Goal: Task Accomplishment & Management: Manage account settings

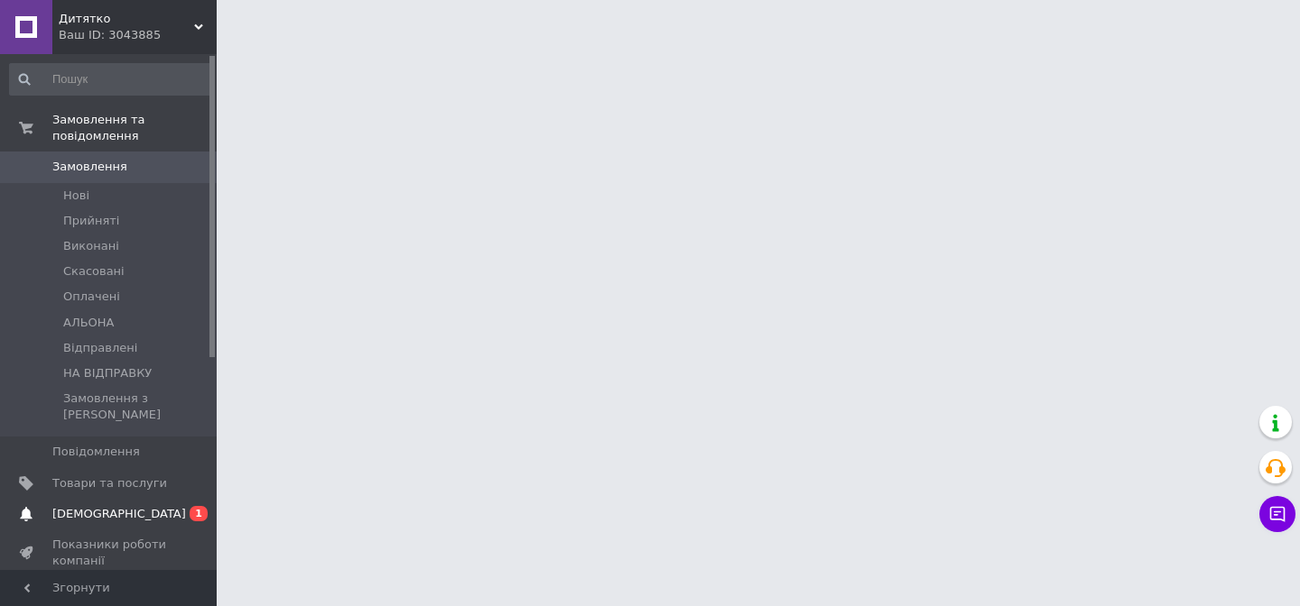
click at [104, 506] on span "[DEMOGRAPHIC_DATA]" at bounding box center [119, 514] width 134 height 16
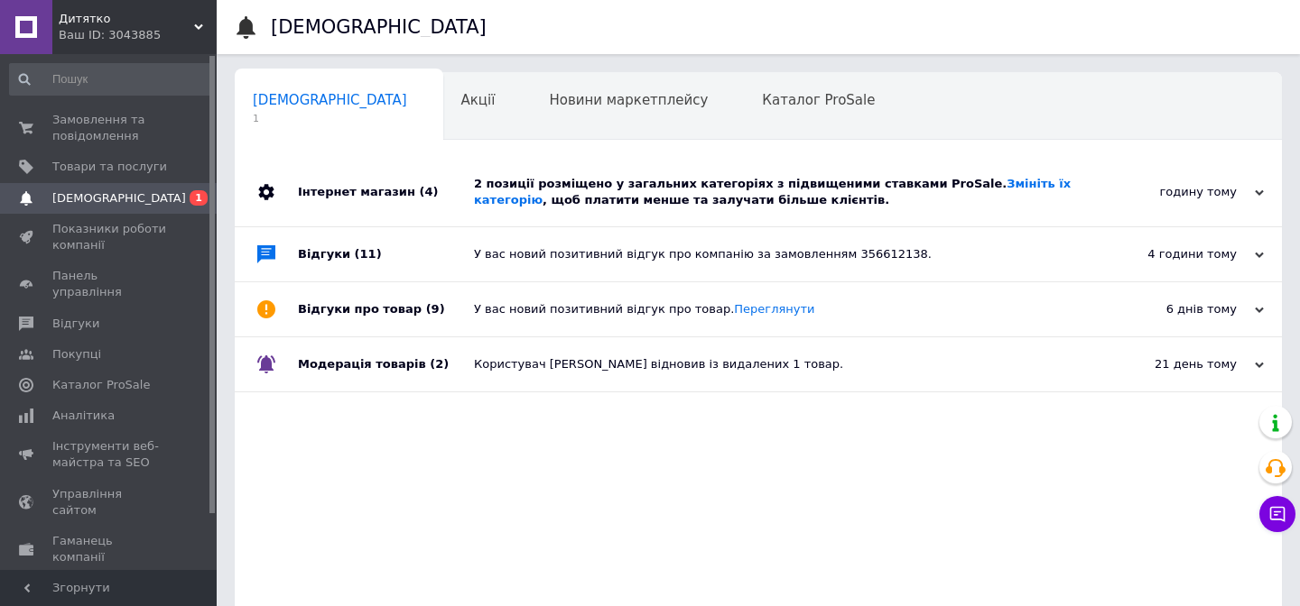
click at [492, 191] on div "2 позиції розміщено у загальних категоріях з підвищеними ставками ProSale. Змін…" at bounding box center [778, 192] width 609 height 32
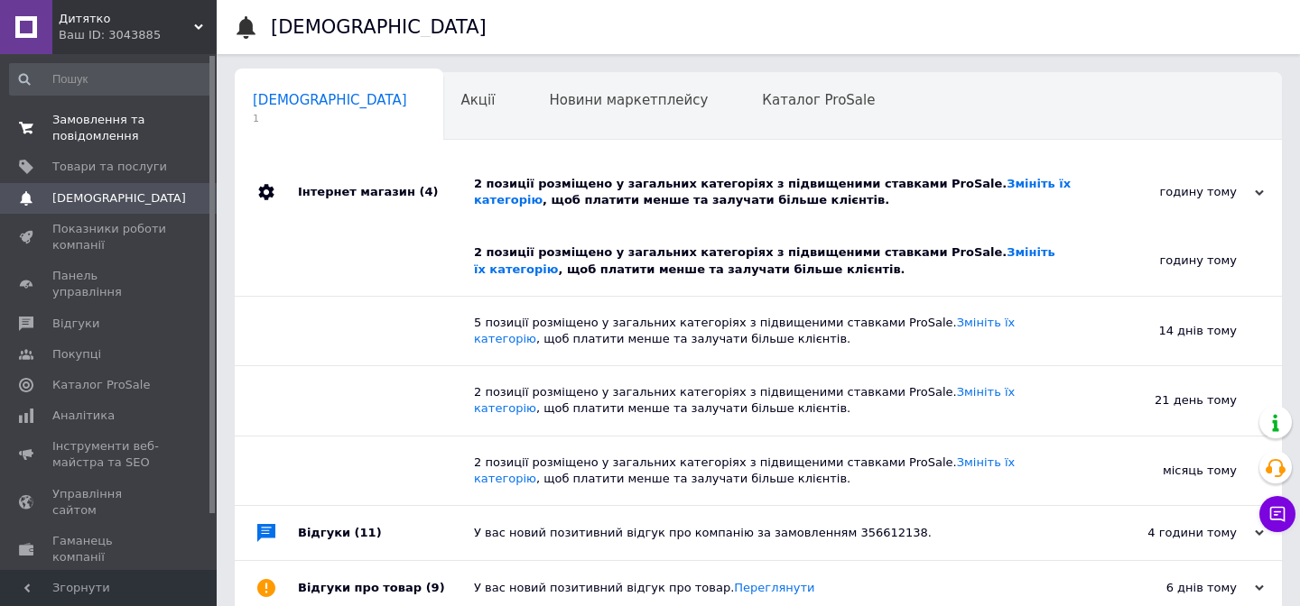
click at [134, 133] on span "Замовлення та повідомлення" at bounding box center [109, 128] width 115 height 32
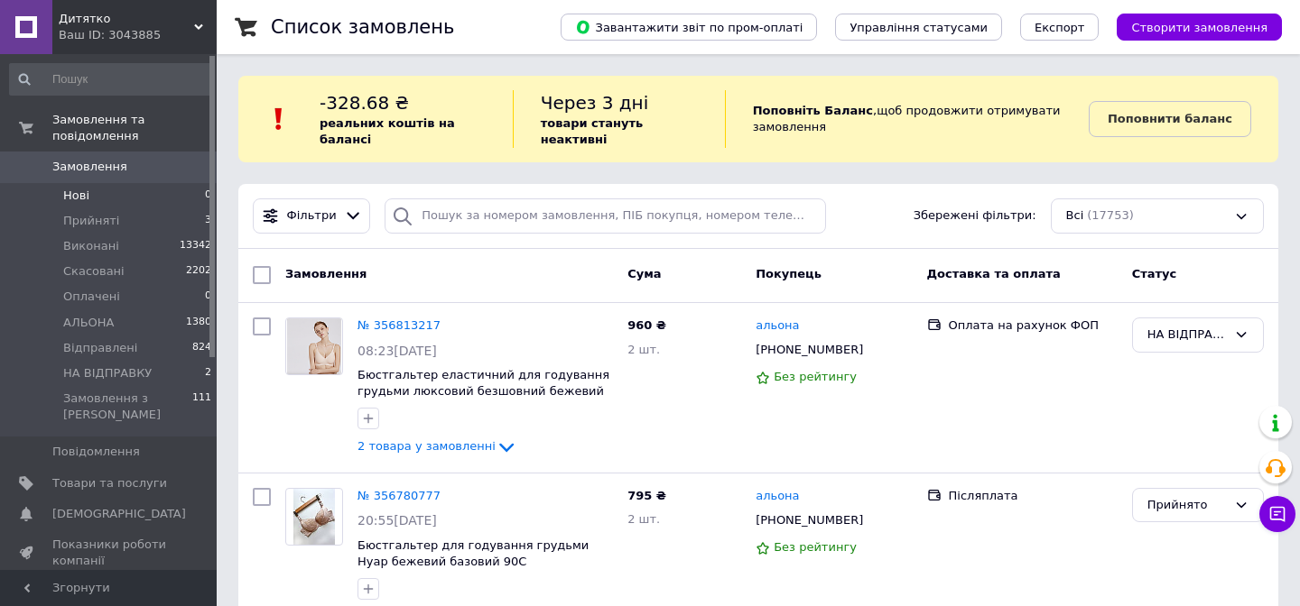
click at [77, 199] on span "Нові" at bounding box center [76, 196] width 26 height 16
